Goal: Check status: Check status

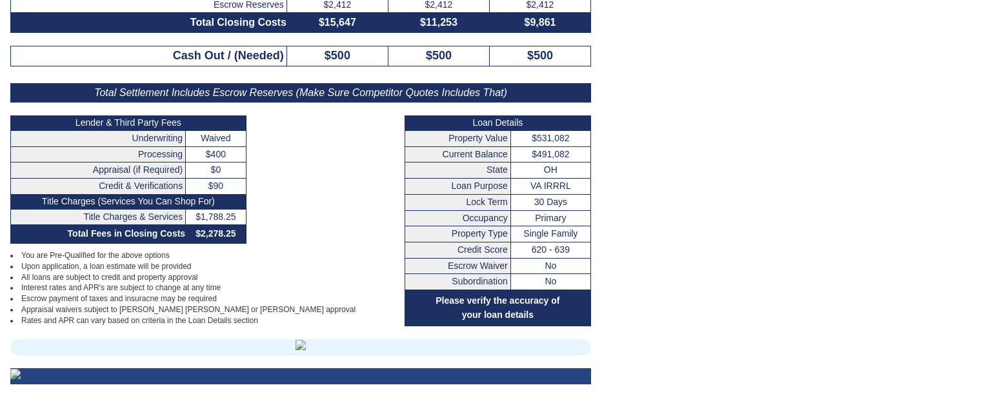
scroll to position [357, 0]
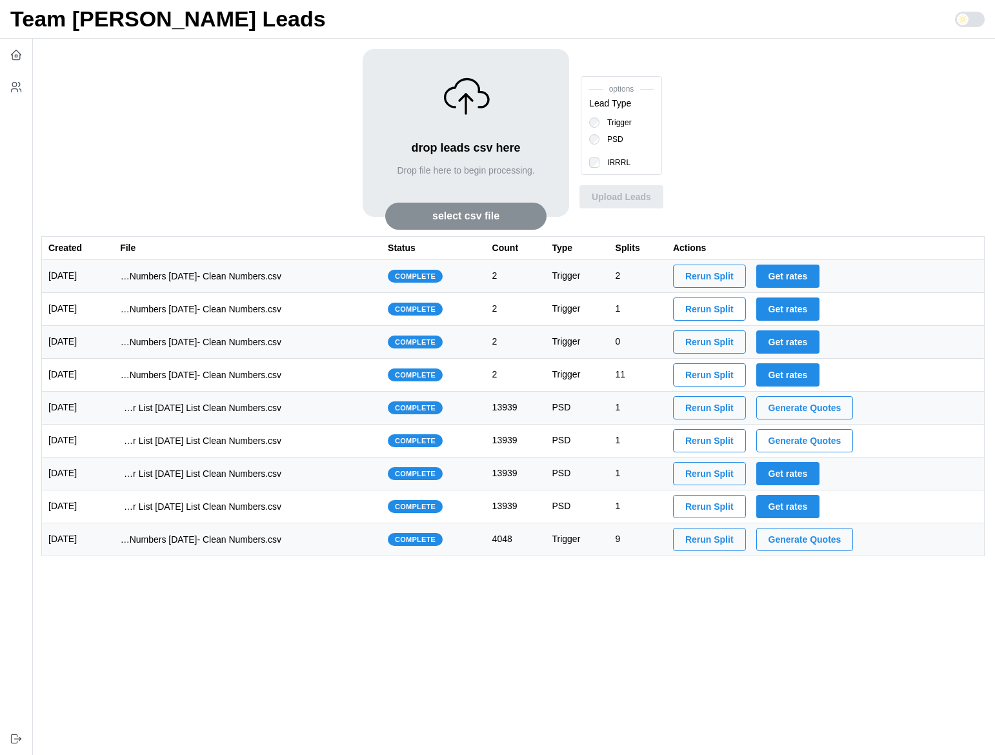
click at [338, 417] on td "imports/jeremy/1754111891013-1749523138906-TU VA IRRRL Master List 6-4-24 List …" at bounding box center [248, 408] width 268 height 33
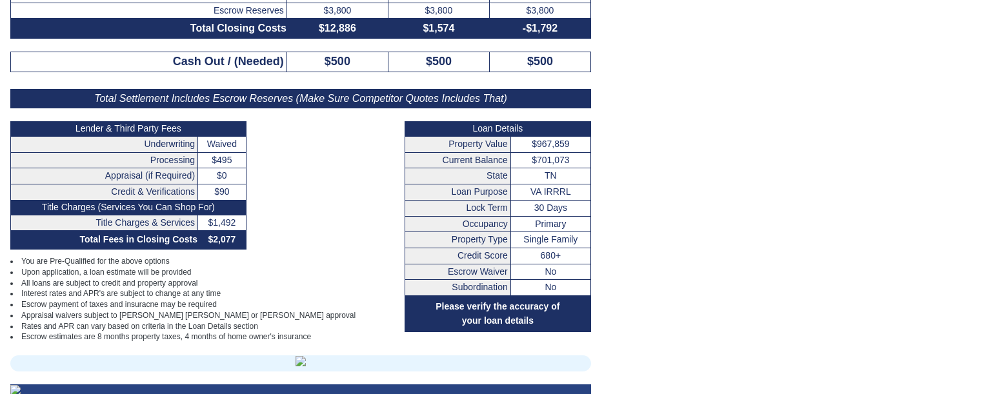
scroll to position [352, 0]
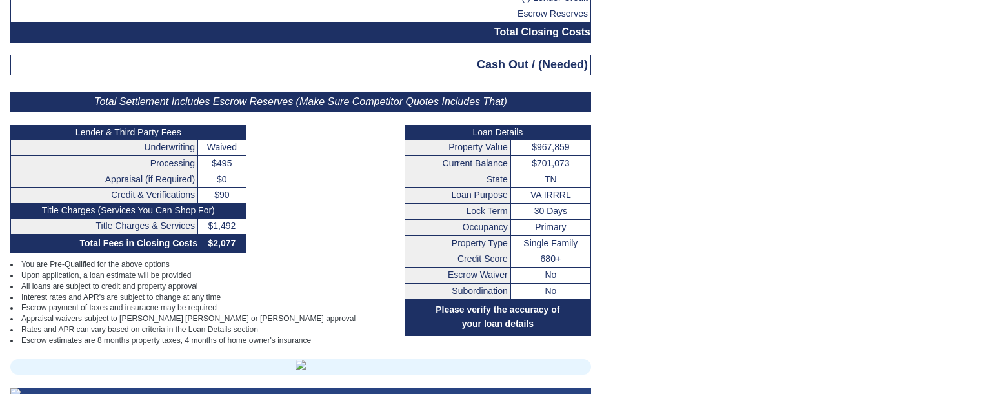
scroll to position [350, 0]
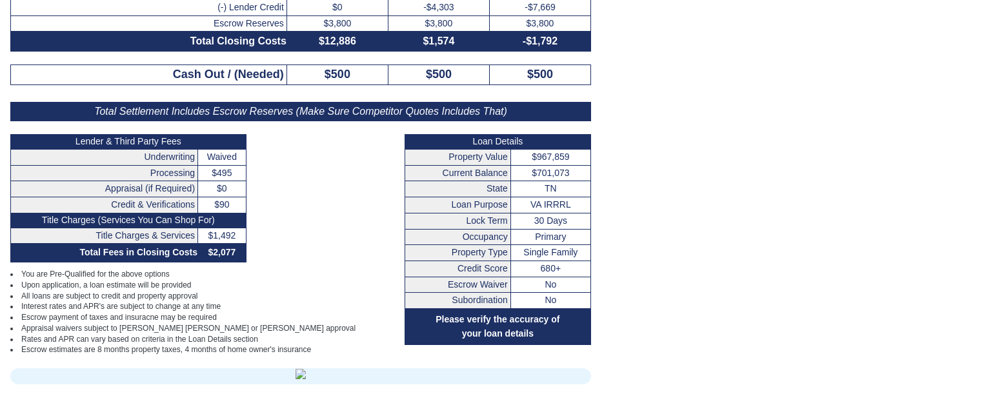
scroll to position [348, 0]
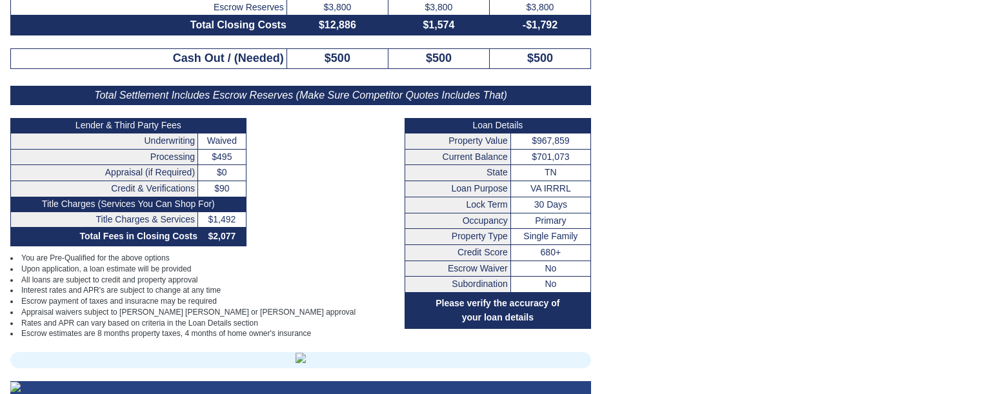
scroll to position [364, 0]
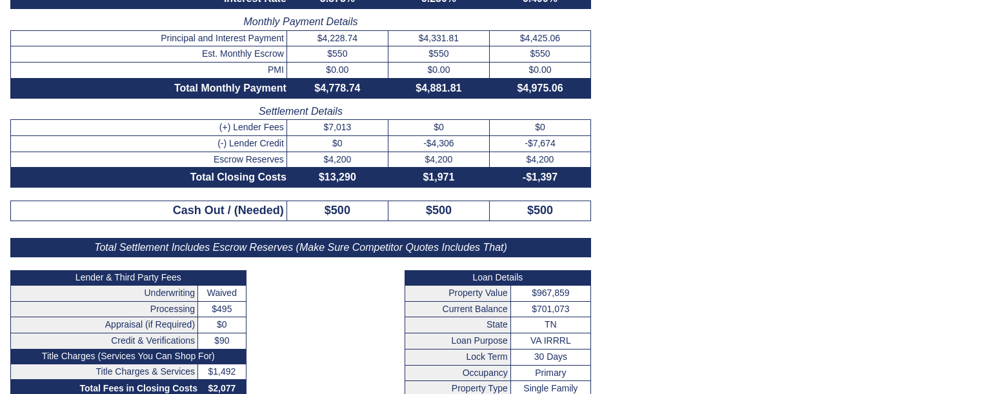
scroll to position [205, 0]
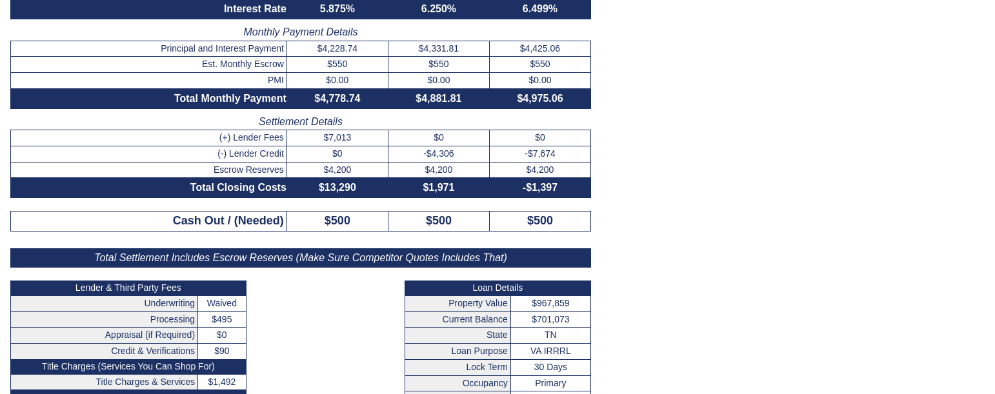
scroll to position [201, 0]
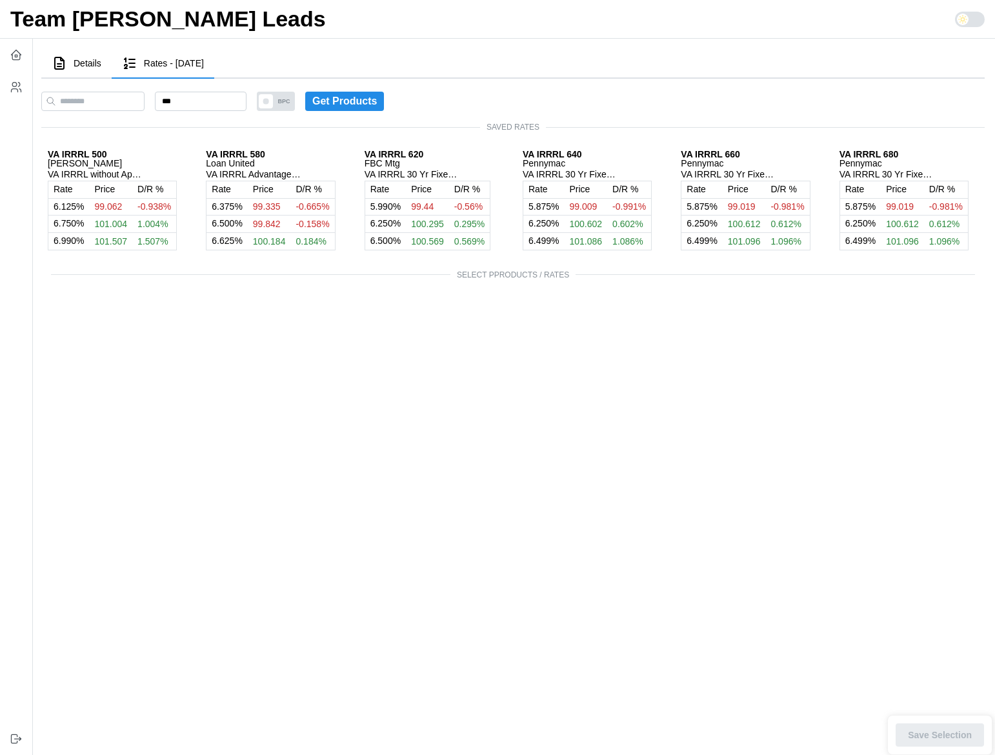
click at [77, 66] on span "Details" at bounding box center [88, 63] width 28 height 9
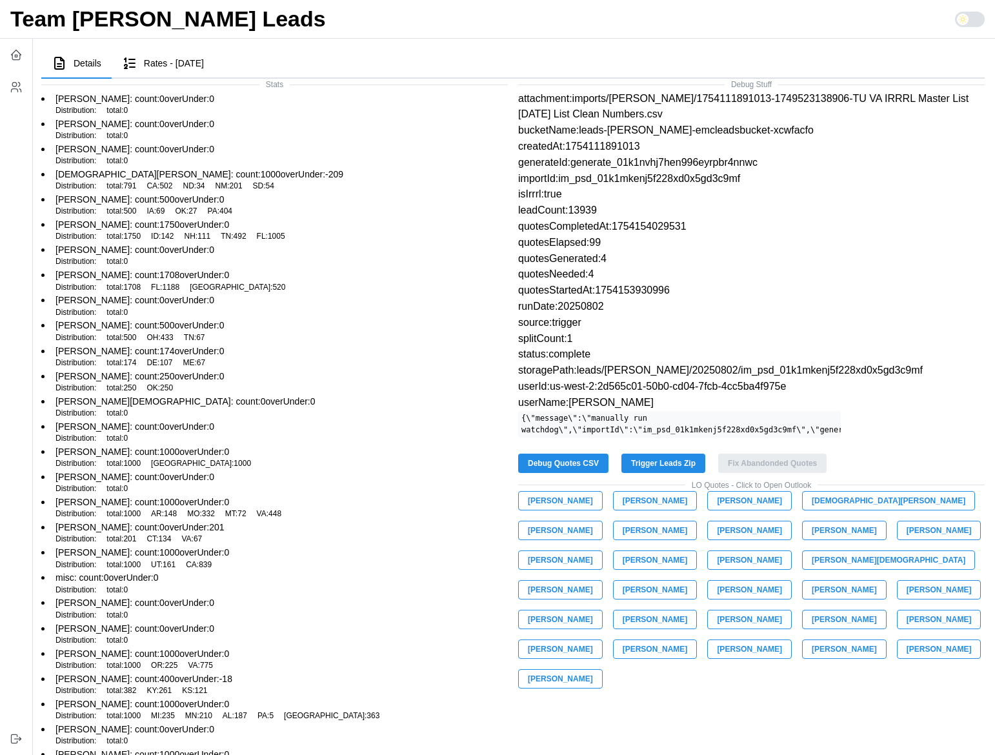
click at [174, 61] on span "Rates - 2025-08-02" at bounding box center [174, 63] width 60 height 9
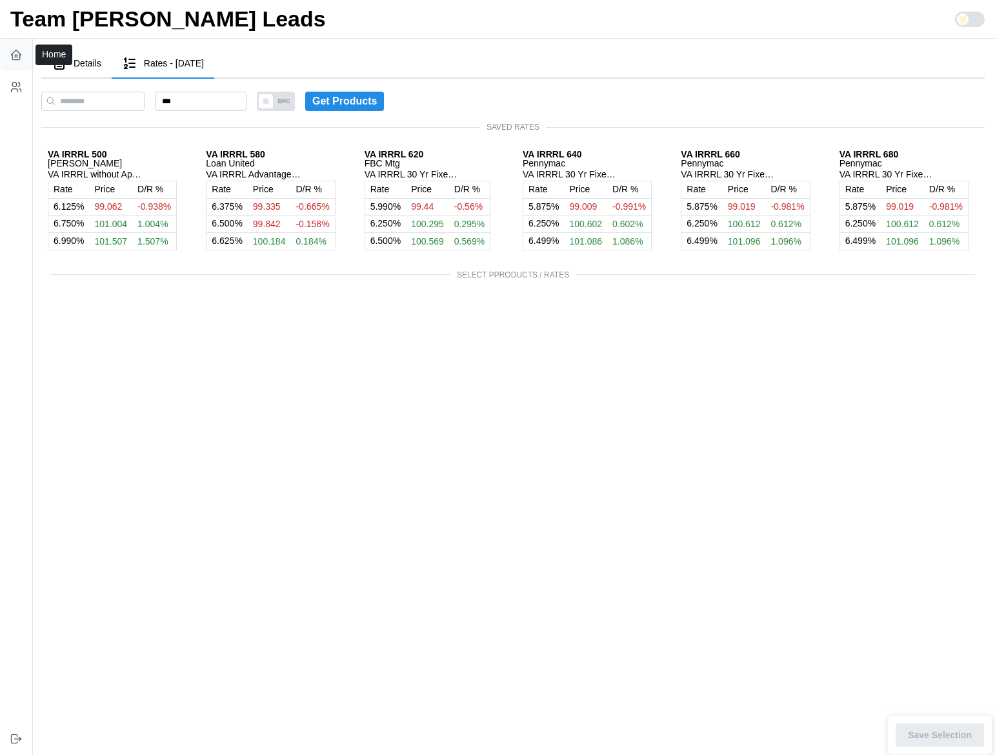
click at [19, 56] on icon "button" at bounding box center [16, 57] width 8 height 5
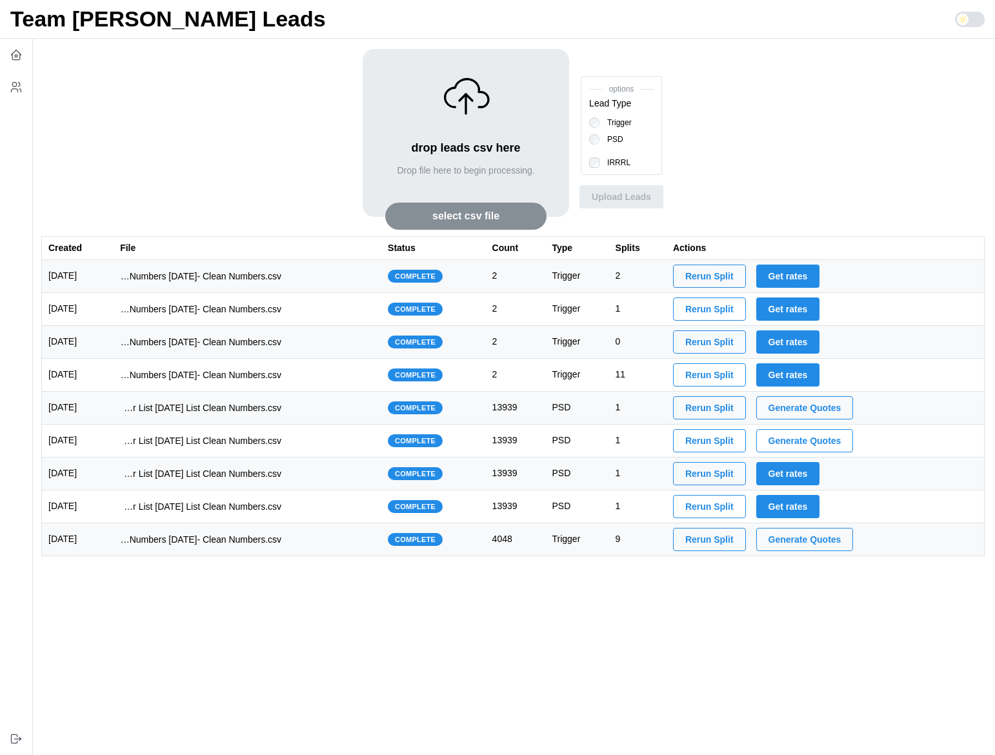
click at [338, 278] on td "imports/jeremy/1754585622697-1754575984194-TU Master List With Numbers 8-7-25- …" at bounding box center [248, 276] width 268 height 33
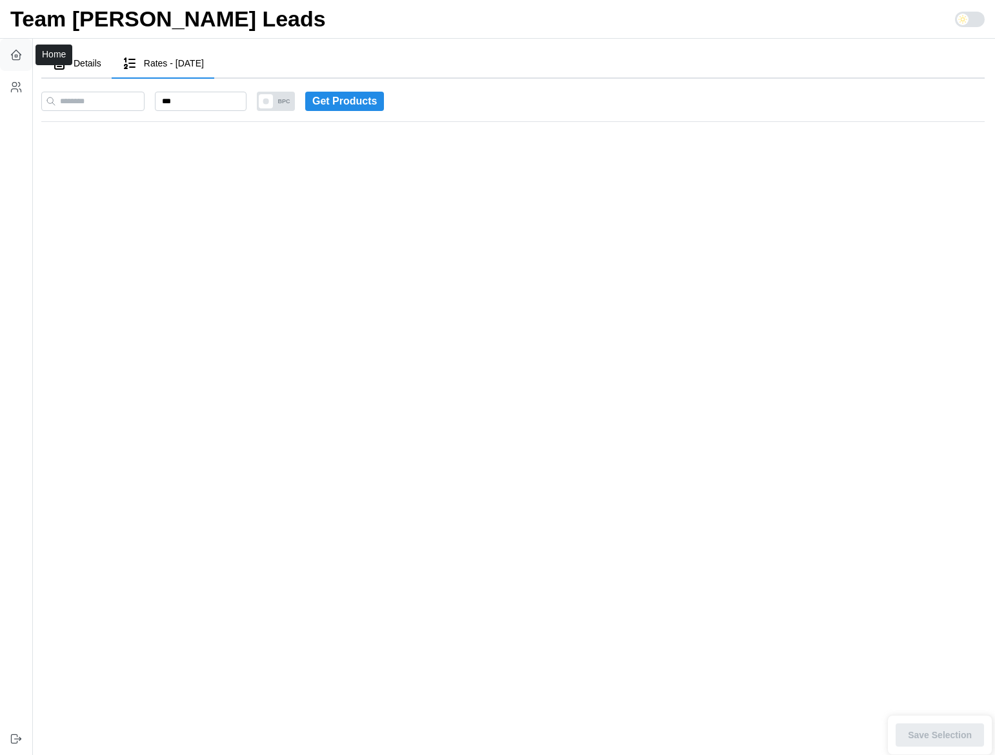
click at [18, 51] on icon "button" at bounding box center [16, 54] width 13 height 13
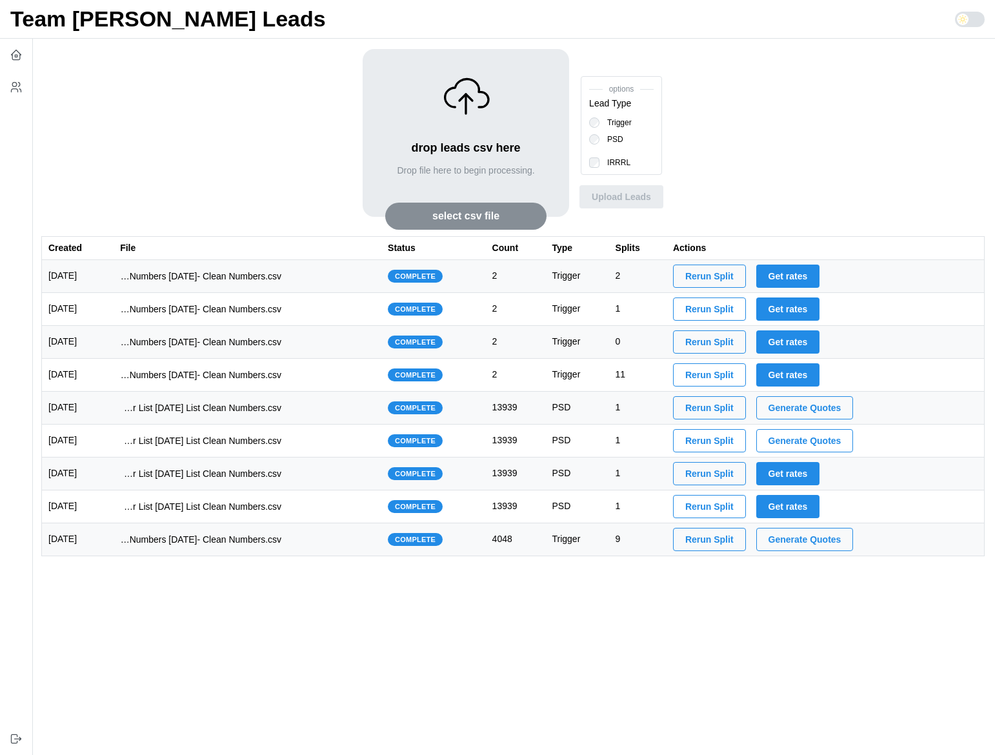
click at [356, 543] on td "imports/jeremy/1752153944034-TU Master List With Numbers 7-10-25- Clean Numbers…" at bounding box center [248, 539] width 268 height 33
